Goal: Communication & Community: Ask a question

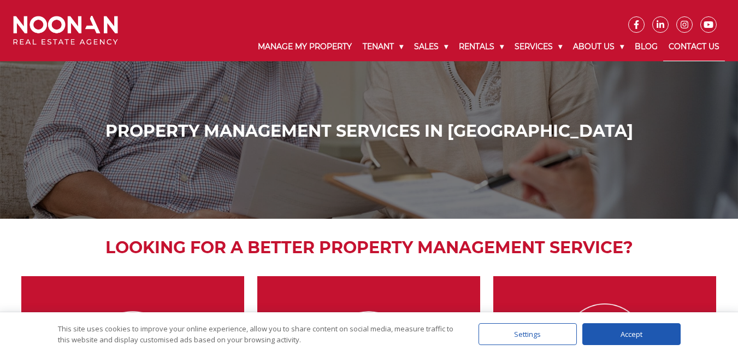
click at [700, 45] on link "Contact Us" at bounding box center [694, 47] width 62 height 28
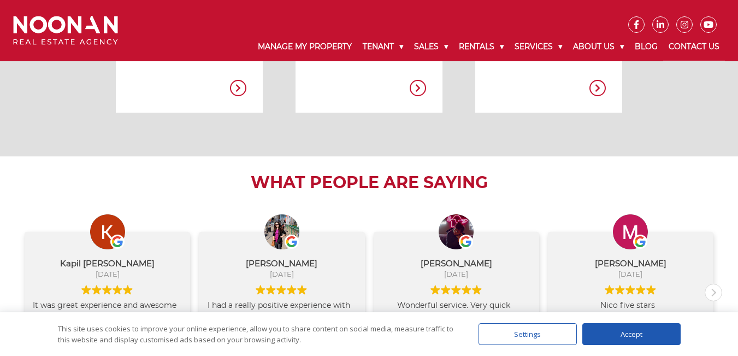
click at [606, 334] on div "Accept" at bounding box center [631, 334] width 98 height 22
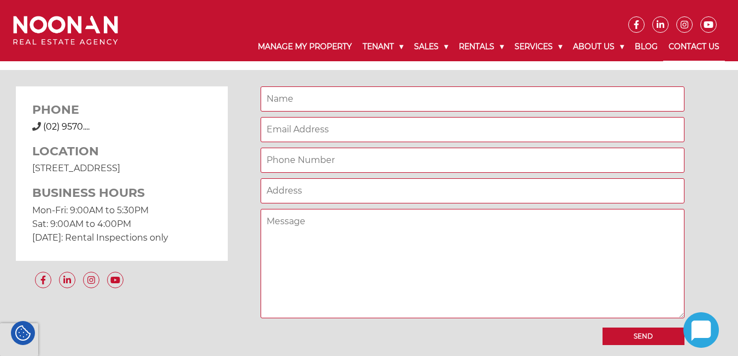
scroll to position [819, 0]
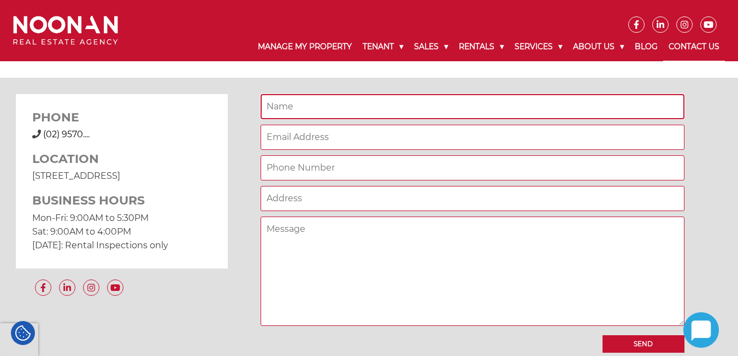
drag, startPoint x: 287, startPoint y: 103, endPoint x: 359, endPoint y: 119, distance: 73.3
click at [287, 103] on input "Contact form" at bounding box center [473, 106] width 424 height 25
type input "[PERSON_NAME]"
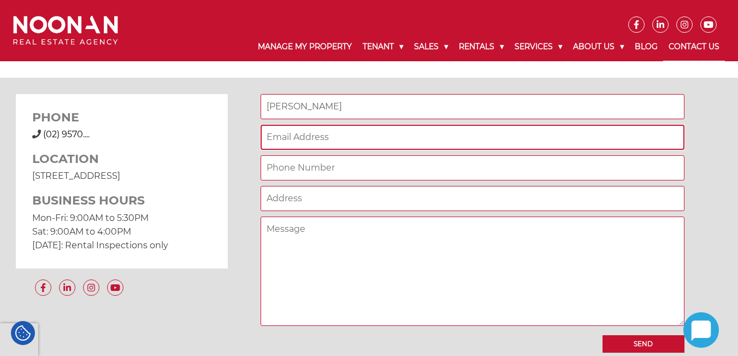
type input "[EMAIL_ADDRESS][DOMAIN_NAME]"
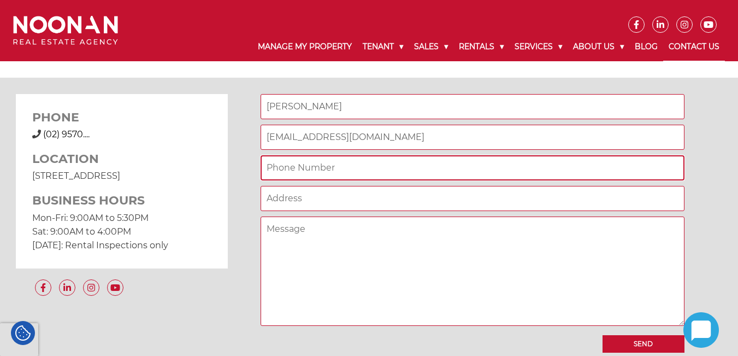
type input "09875490716"
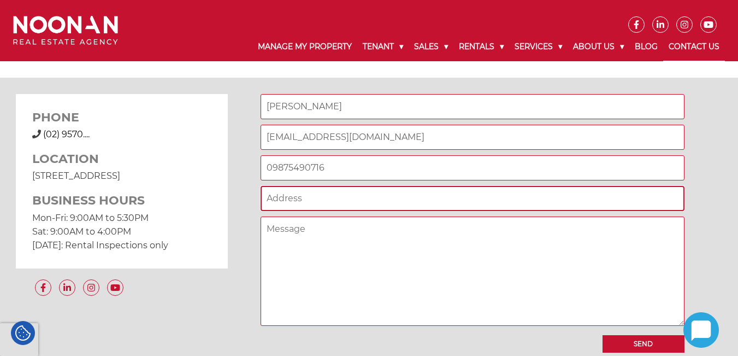
type input "[STREET_ADDRESS]"
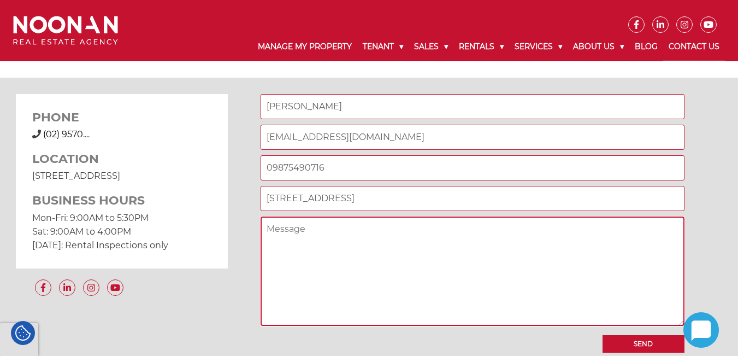
drag, startPoint x: 348, startPoint y: 267, endPoint x: 287, endPoint y: 228, distance: 72.3
click at [344, 267] on textarea "Contact form" at bounding box center [473, 270] width 424 height 109
paste textarea "Lorem ! Ipsu dol sit amet consecte adi elits doei. Te'in utl etdo magnaal en ad…"
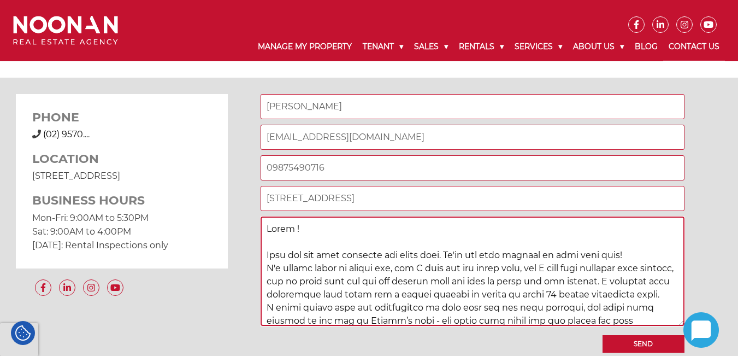
scroll to position [329, 0]
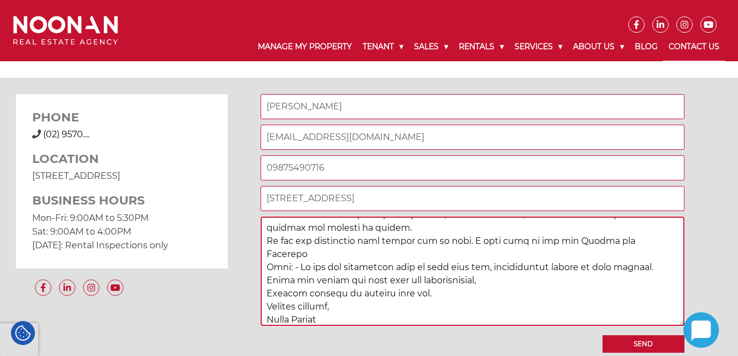
type textarea "Lorem ! Ipsu dol sit amet consecte adi elits doei. Te'in utl etdo magnaal en ad…"
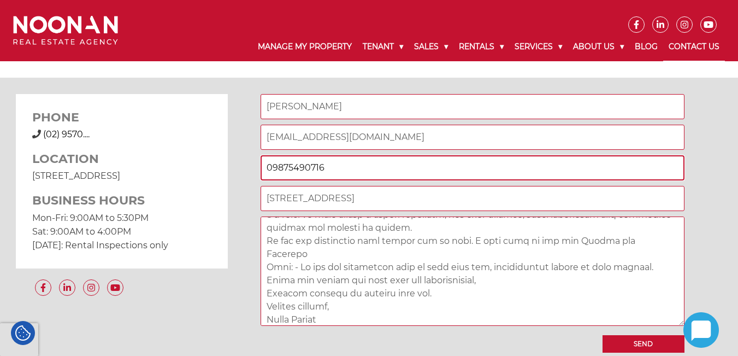
drag, startPoint x: 271, startPoint y: 163, endPoint x: 256, endPoint y: 173, distance: 17.7
click at [256, 181] on div "PHONE [PHONE_NUMBER] (02) 9570.... LOCATION [STREET_ADDRESS] BUSINESS HOURS Mon…" at bounding box center [369, 223] width 706 height 258
type input "[PHONE_NUMBER]"
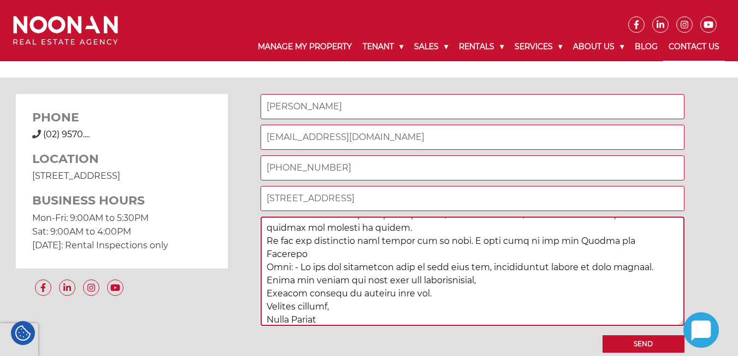
click at [224, 330] on div "PHONE [PHONE_NUMBER] (02) 9570.... LOCATION [STREET_ADDRESS] BUSINESS HOURS Mon…" at bounding box center [369, 223] width 706 height 258
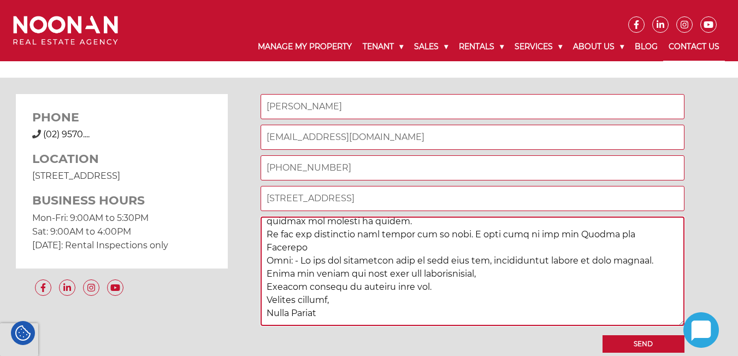
scroll to position [348, 0]
type textarea "Lorem ! Ipsu dol sit amet consecte adi elits doei. Te'in utl etdo magnaal en ad…"
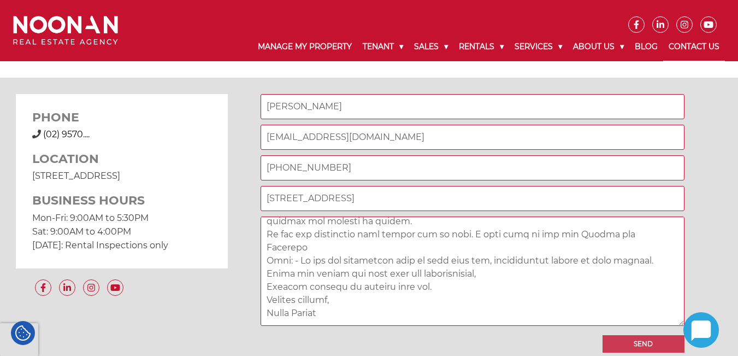
click at [646, 340] on input "Send" at bounding box center [643, 343] width 82 height 17
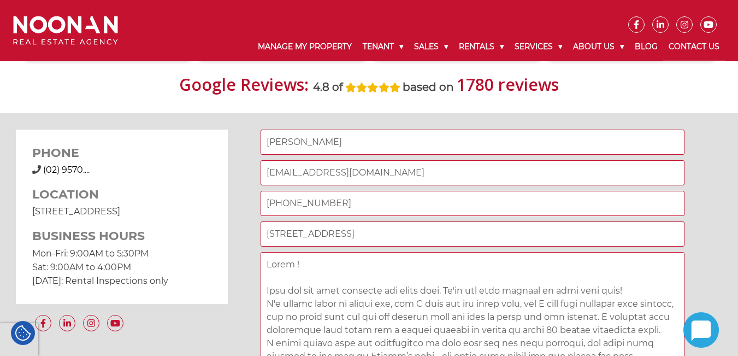
scroll to position [765, 0]
